Goal: Information Seeking & Learning: Learn about a topic

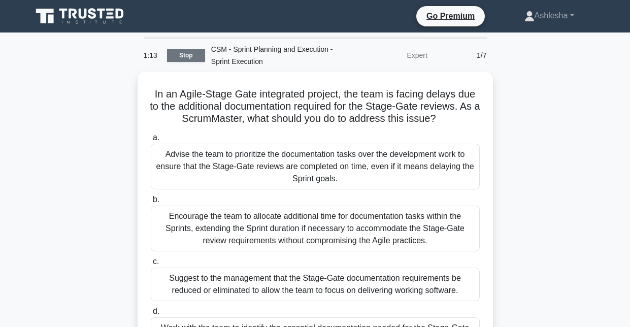
click at [187, 57] on link "Stop" at bounding box center [186, 55] width 38 height 13
